Goal: Check status: Check status

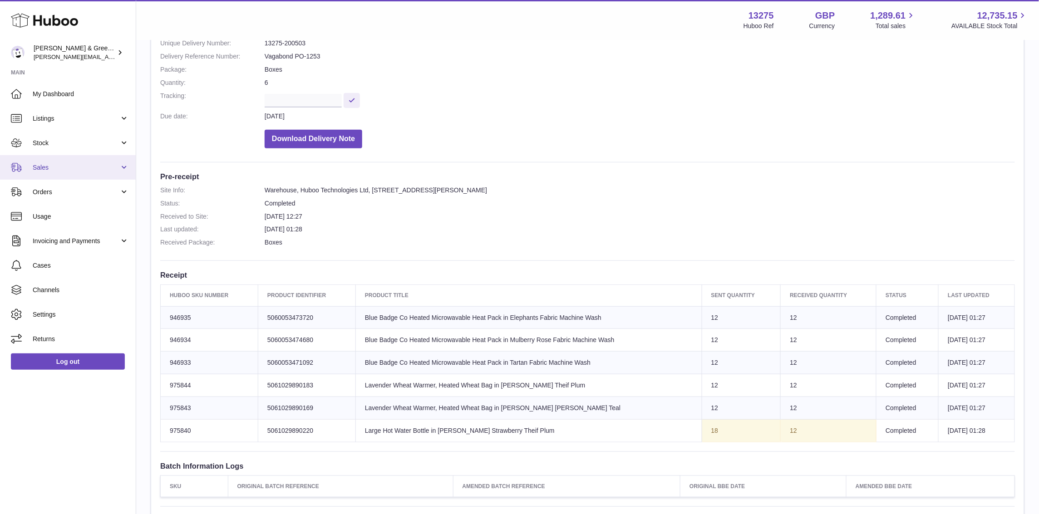
click at [102, 173] on link "Sales" at bounding box center [68, 167] width 136 height 25
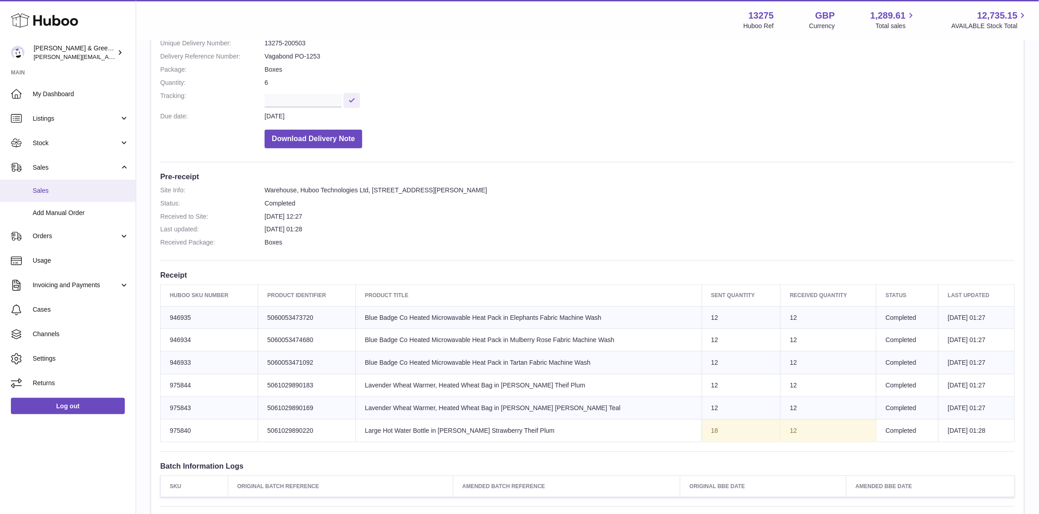
click at [92, 189] on span "Sales" at bounding box center [81, 191] width 96 height 9
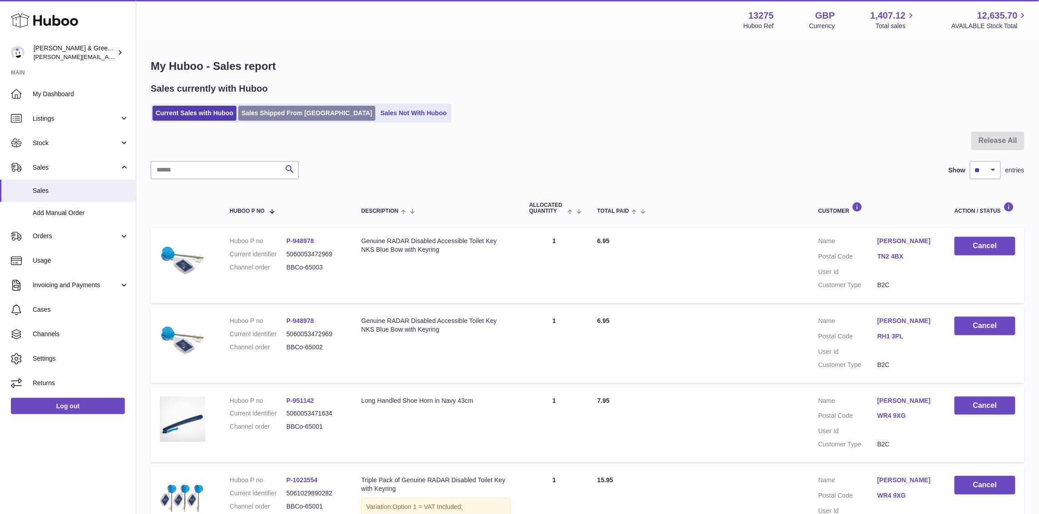
click at [266, 110] on link "Sales Shipped From [GEOGRAPHIC_DATA]" at bounding box center [306, 113] width 137 height 15
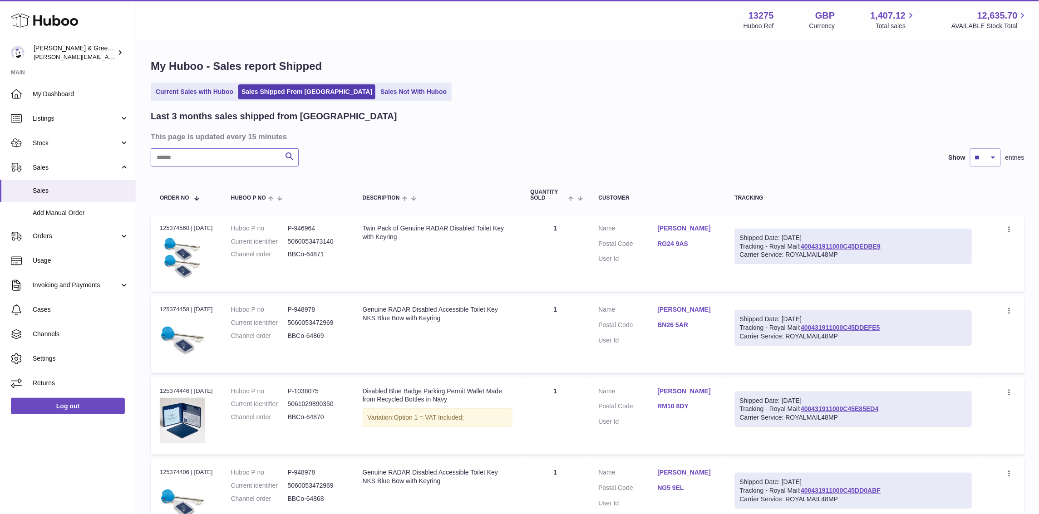
click at [246, 163] on input "text" at bounding box center [225, 157] width 148 height 18
type input "*"
type input "*******"
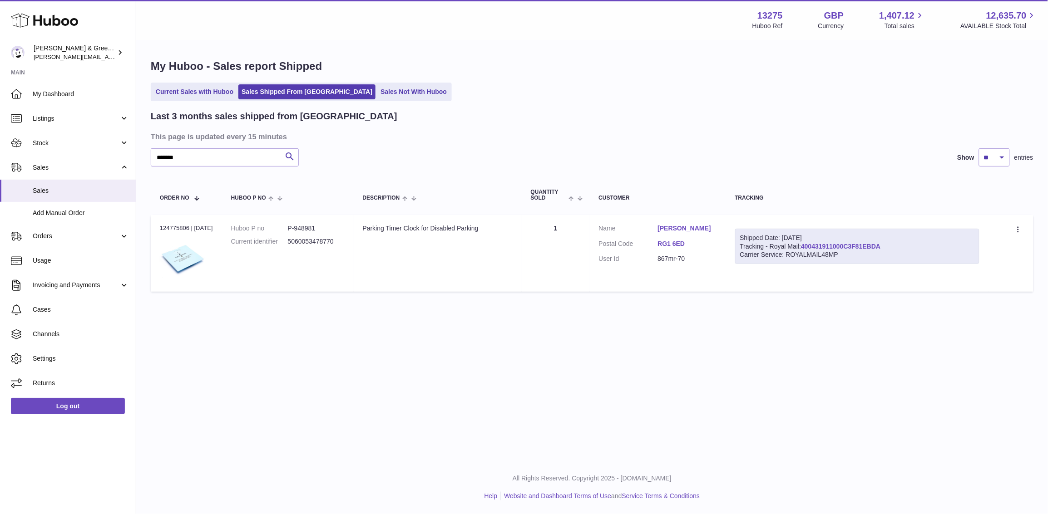
drag, startPoint x: 867, startPoint y: 250, endPoint x: 809, endPoint y: 246, distance: 58.7
click at [809, 246] on div "Shipped Date: 16th Sep 2025 Tracking - Royal Mail: 400431911000C3F81EBDA Carrie…" at bounding box center [857, 247] width 244 height 36
copy link "400431911000C3F81EBDA"
click at [43, 148] on link "Stock" at bounding box center [68, 143] width 136 height 25
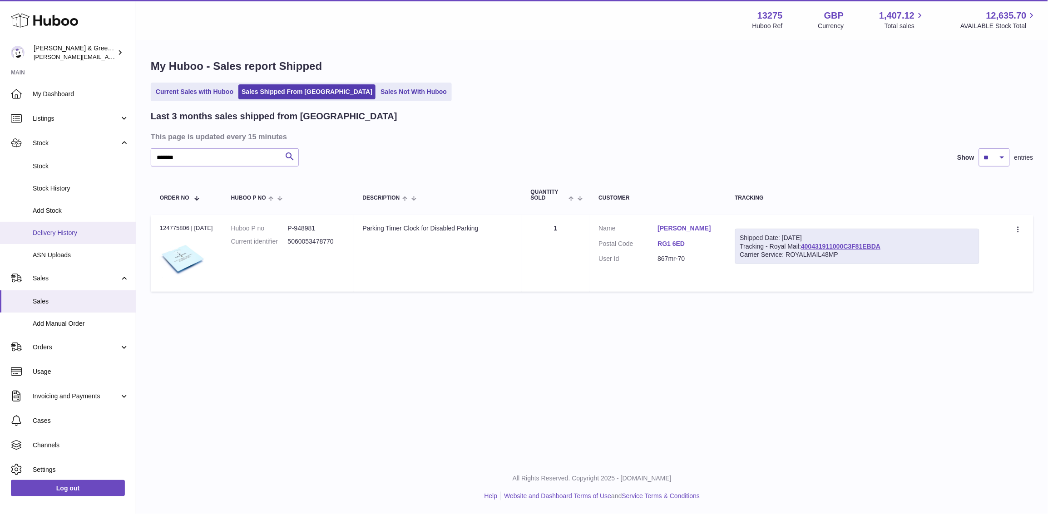
click at [49, 226] on link "Delivery History" at bounding box center [68, 233] width 136 height 22
